Goal: Navigation & Orientation: Find specific page/section

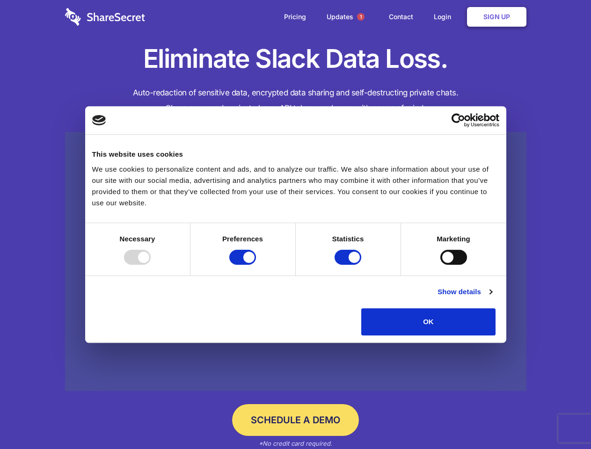
click at [151, 265] on div at bounding box center [137, 257] width 27 height 15
click at [256, 265] on input "Preferences" at bounding box center [242, 257] width 27 height 15
checkbox input "false"
click at [349, 265] on input "Statistics" at bounding box center [348, 257] width 27 height 15
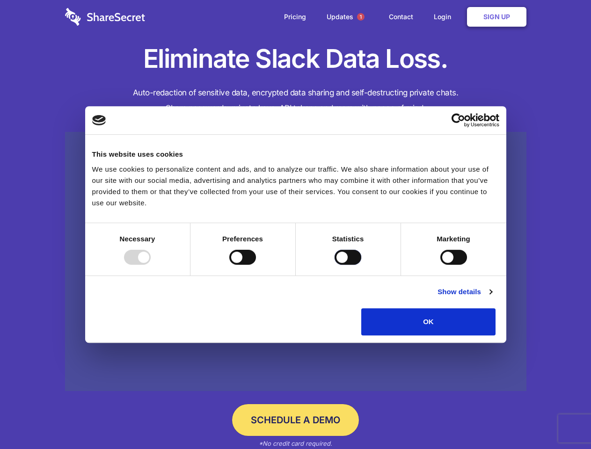
checkbox input "false"
click at [440, 265] on input "Marketing" at bounding box center [453, 257] width 27 height 15
checkbox input "true"
click at [492, 298] on link "Show details" at bounding box center [465, 291] width 54 height 11
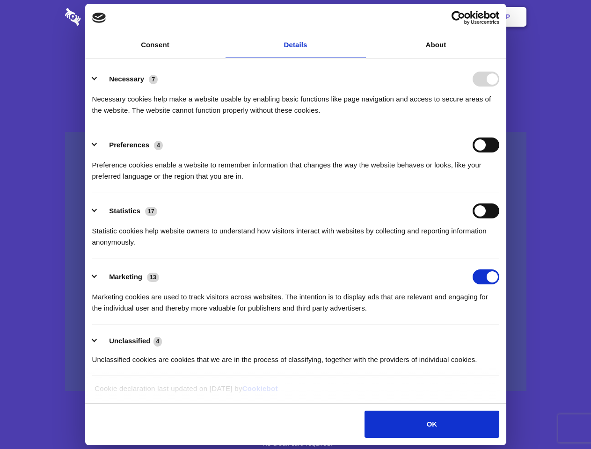
click at [499, 127] on li "Necessary 7 Necessary cookies help make a website usable by enabling basic func…" at bounding box center [295, 94] width 407 height 66
click at [360, 17] on span "1" at bounding box center [360, 16] width 7 height 7
